Goal: Task Accomplishment & Management: Use online tool/utility

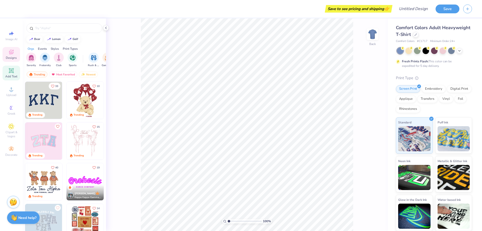
click at [13, 72] on icon at bounding box center [11, 71] width 4 height 4
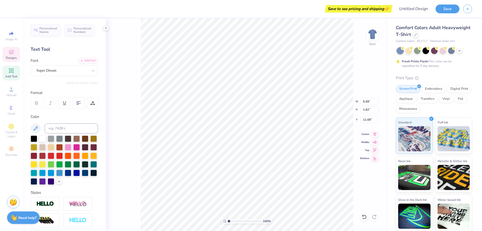
click at [10, 53] on icon at bounding box center [11, 52] width 4 height 3
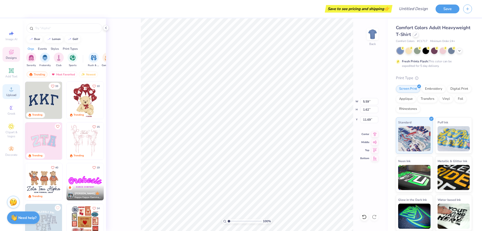
click at [15, 94] on span "Upload" at bounding box center [11, 95] width 10 height 4
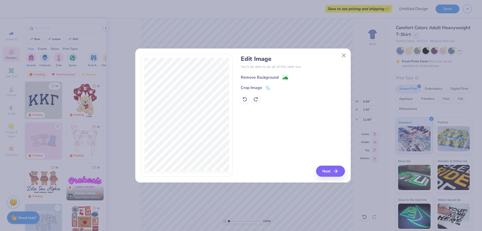
click at [285, 76] on image at bounding box center [286, 78] width 6 height 6
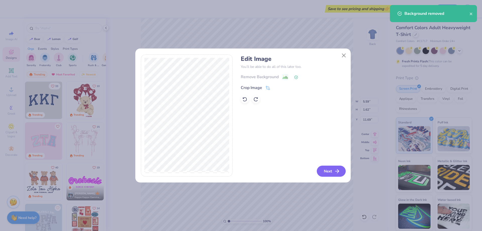
click at [342, 168] on button "Next" at bounding box center [331, 171] width 29 height 11
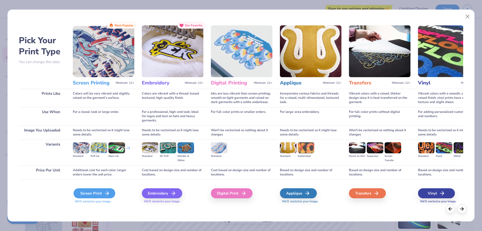
click at [97, 193] on div "Screen Print" at bounding box center [95, 193] width 42 height 10
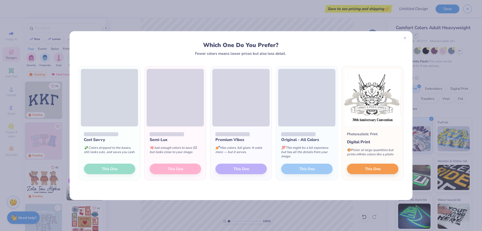
click at [127, 169] on div "Cost Savvy 💸 Colors stripped to the basics, still looks cute, and saves you cas…" at bounding box center [109, 153] width 61 height 54
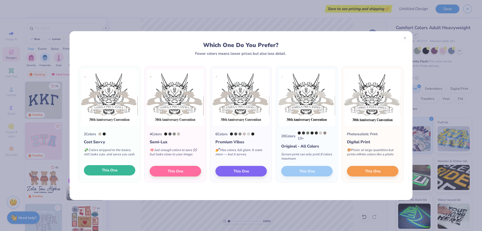
click at [119, 169] on button "This One" at bounding box center [110, 170] width 52 height 11
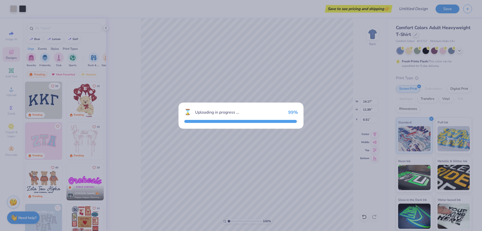
type input "14.17"
type input "11.99"
type input "6.51"
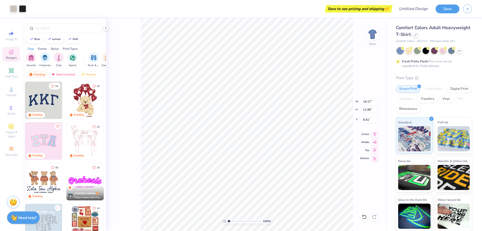
click at [295, 174] on div at bounding box center [241, 115] width 482 height 231
type input "4.35"
type input "3.68"
type input "4.28"
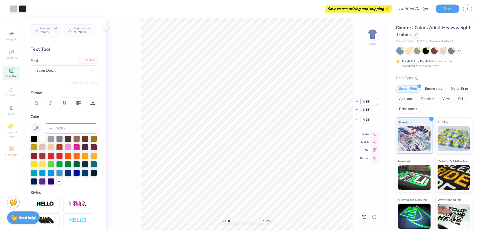
type input "3.85"
drag, startPoint x: 366, startPoint y: 66, endPoint x: 453, endPoint y: 59, distance: 87.2
click at [367, 65] on div "100 % Back W 4.35 4.35 " H 3.68 3.68 " Y 3.85 3.85 " Center Middle Top Bottom" at bounding box center [247, 124] width 282 height 213
click at [460, 52] on div at bounding box center [460, 50] width 6 height 6
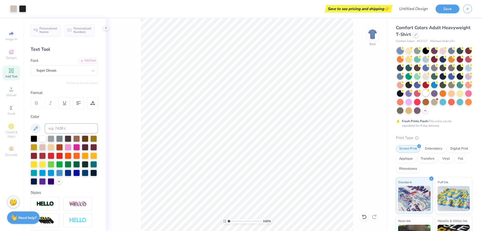
click at [423, 96] on div at bounding box center [426, 93] width 7 height 7
click at [364, 106] on div "100 % Back" at bounding box center [247, 124] width 282 height 213
type input "3.27"
click at [373, 40] on img at bounding box center [373, 34] width 20 height 20
click at [12, 85] on div "Upload" at bounding box center [12, 91] width 18 height 15
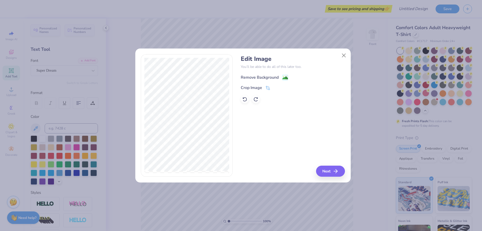
click at [277, 78] on div "Remove Background" at bounding box center [260, 77] width 38 height 6
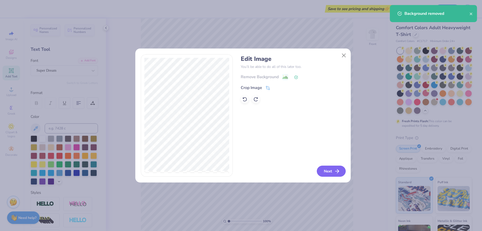
click at [326, 167] on button "Next" at bounding box center [331, 171] width 29 height 11
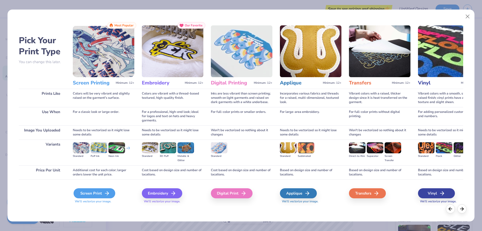
click at [103, 193] on div "Screen Print" at bounding box center [95, 193] width 42 height 10
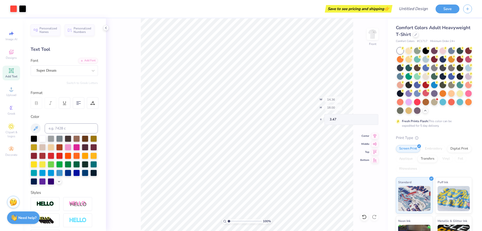
type input "3.47"
type input "13.26"
type input "16.62"
type input "3.00"
click at [371, 35] on img at bounding box center [373, 34] width 20 height 20
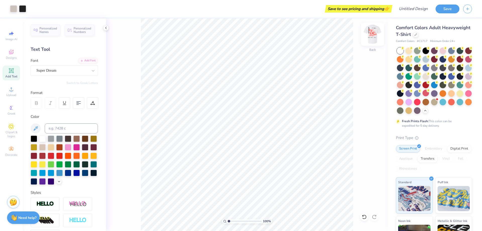
click at [373, 38] on img at bounding box center [373, 34] width 20 height 20
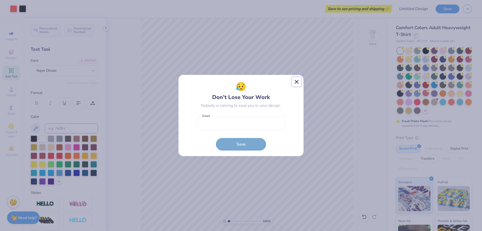
click at [294, 82] on button "Close" at bounding box center [297, 82] width 10 height 10
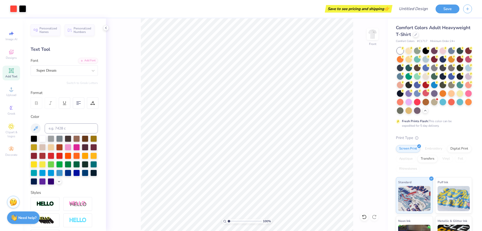
drag, startPoint x: 118, startPoint y: 129, endPoint x: 121, endPoint y: 126, distance: 4.1
click at [118, 129] on div "100 % Front" at bounding box center [247, 124] width 282 height 213
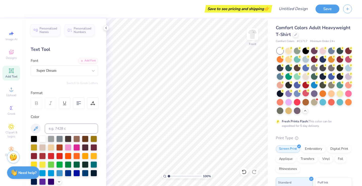
click at [12, 74] on div "Add Text" at bounding box center [12, 73] width 18 height 15
click at [7, 90] on div "Upload" at bounding box center [12, 91] width 18 height 15
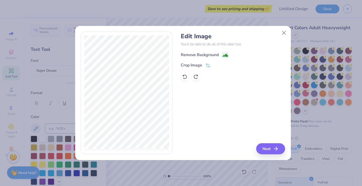
click at [205, 56] on div "Remove Background" at bounding box center [200, 55] width 38 height 6
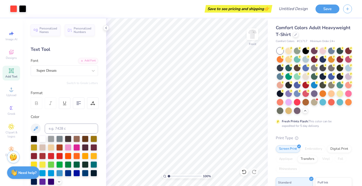
scroll to position [115, 0]
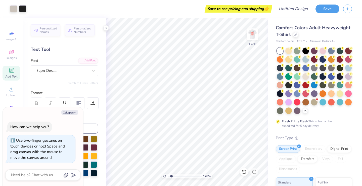
scroll to position [115, 0]
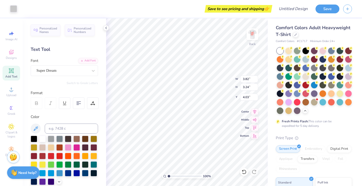
scroll to position [115, 0]
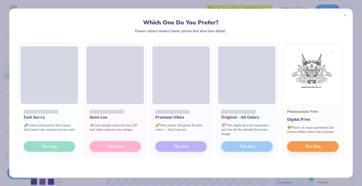
scroll to position [115, 0]
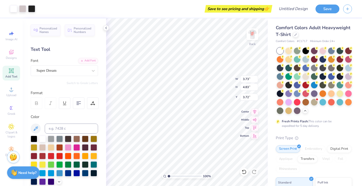
scroll to position [115, 0]
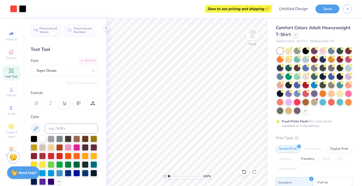
scroll to position [115, 0]
